Goal: Information Seeking & Learning: Learn about a topic

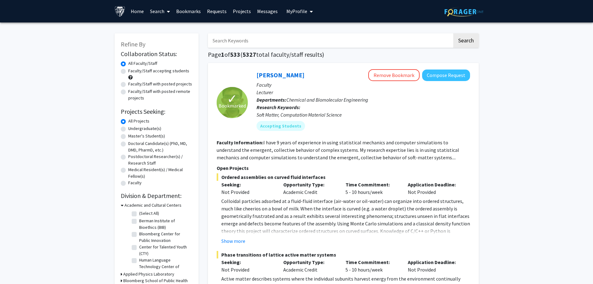
click at [128, 129] on label "Undergraduate(s)" at bounding box center [144, 128] width 33 height 7
click at [128, 129] on input "Undergraduate(s)" at bounding box center [130, 127] width 4 height 4
radio input "true"
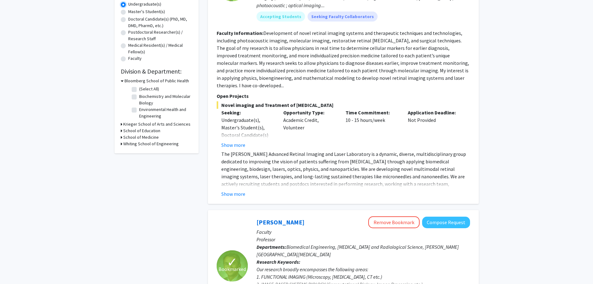
scroll to position [124, 0]
click at [239, 141] on button "Show more" at bounding box center [233, 144] width 24 height 7
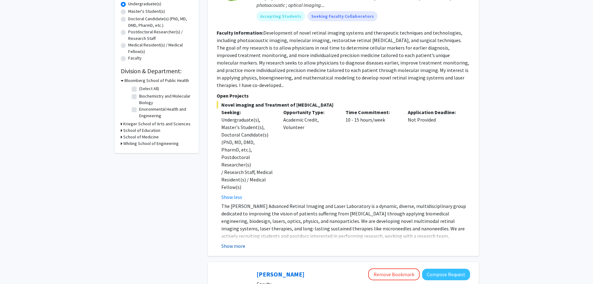
click at [238, 242] on button "Show more" at bounding box center [233, 245] width 24 height 7
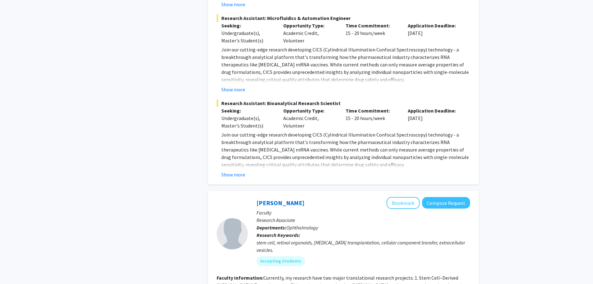
scroll to position [1494, 0]
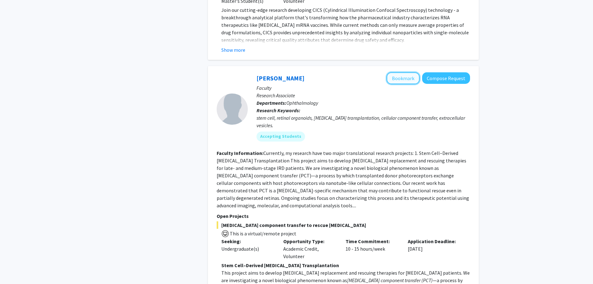
click at [407, 72] on button "Bookmark" at bounding box center [403, 78] width 33 height 12
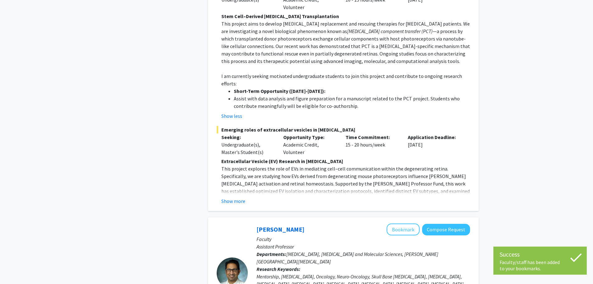
scroll to position [1743, 0]
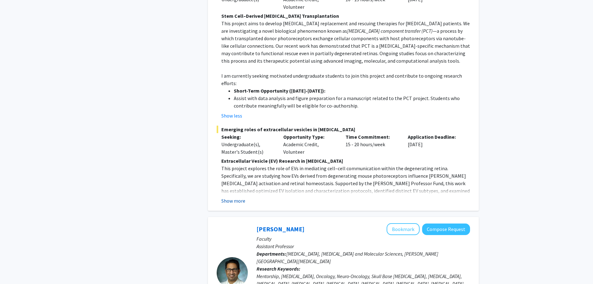
click at [234, 197] on button "Show more" at bounding box center [233, 200] width 24 height 7
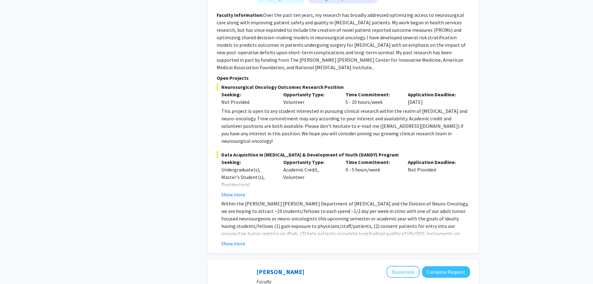
scroll to position [2116, 0]
click at [240, 190] on button "Show more" at bounding box center [233, 193] width 24 height 7
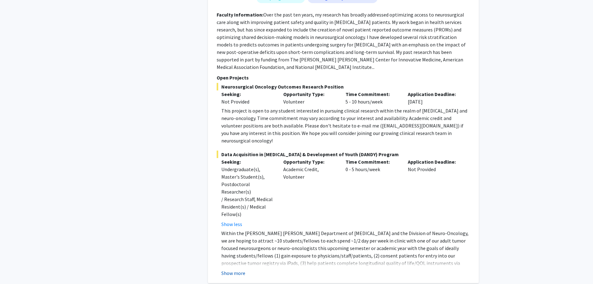
click at [230, 269] on button "Show more" at bounding box center [233, 272] width 24 height 7
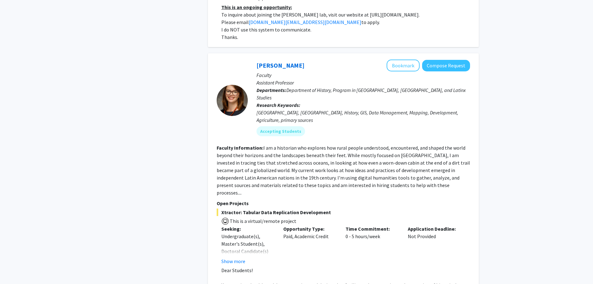
scroll to position [2987, 0]
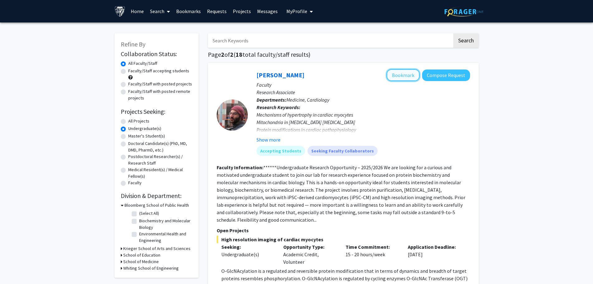
click at [397, 76] on button "Bookmark" at bounding box center [403, 75] width 33 height 12
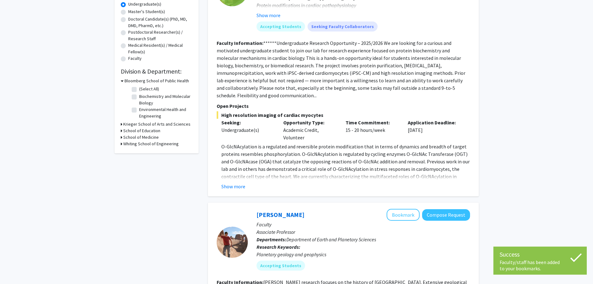
scroll to position [124, 0]
click at [230, 186] on button "Show more" at bounding box center [233, 185] width 24 height 7
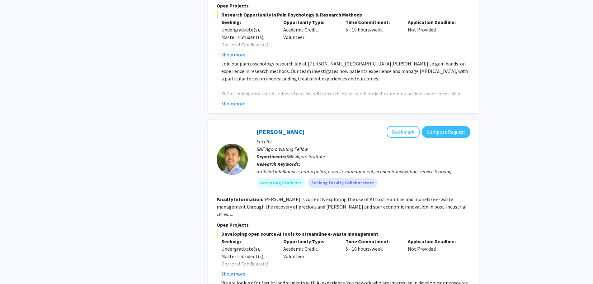
scroll to position [747, 0]
click at [407, 125] on button "Bookmark" at bounding box center [403, 131] width 33 height 12
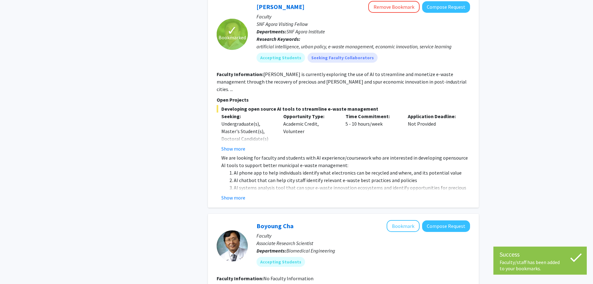
scroll to position [996, 0]
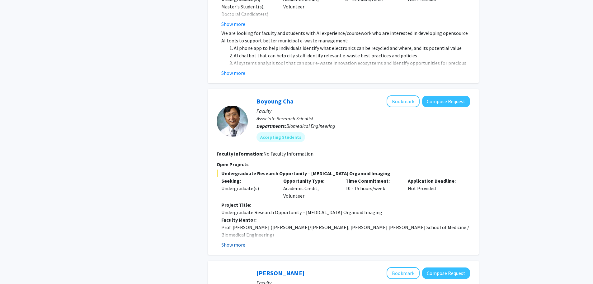
click at [235, 241] on button "Show more" at bounding box center [233, 244] width 24 height 7
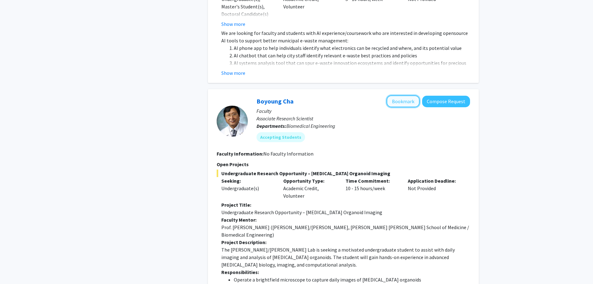
click at [402, 95] on button "Bookmark" at bounding box center [403, 101] width 33 height 12
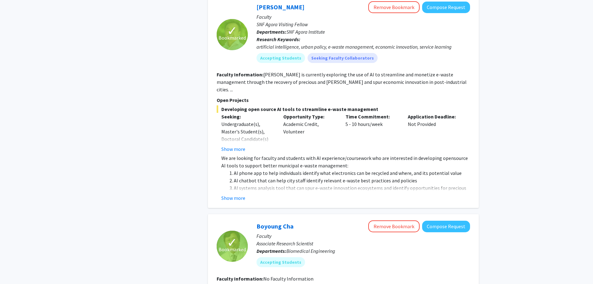
scroll to position [871, 0]
click at [241, 194] on button "Show more" at bounding box center [233, 197] width 24 height 7
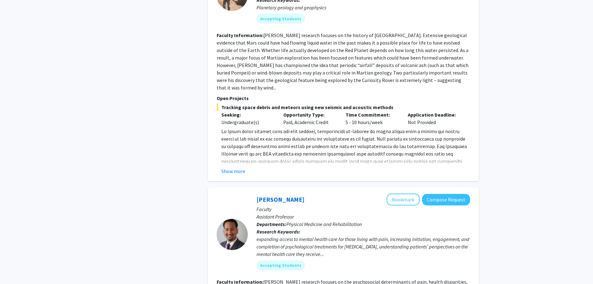
scroll to position [373, 0]
